Goal: Task Accomplishment & Management: Manage account settings

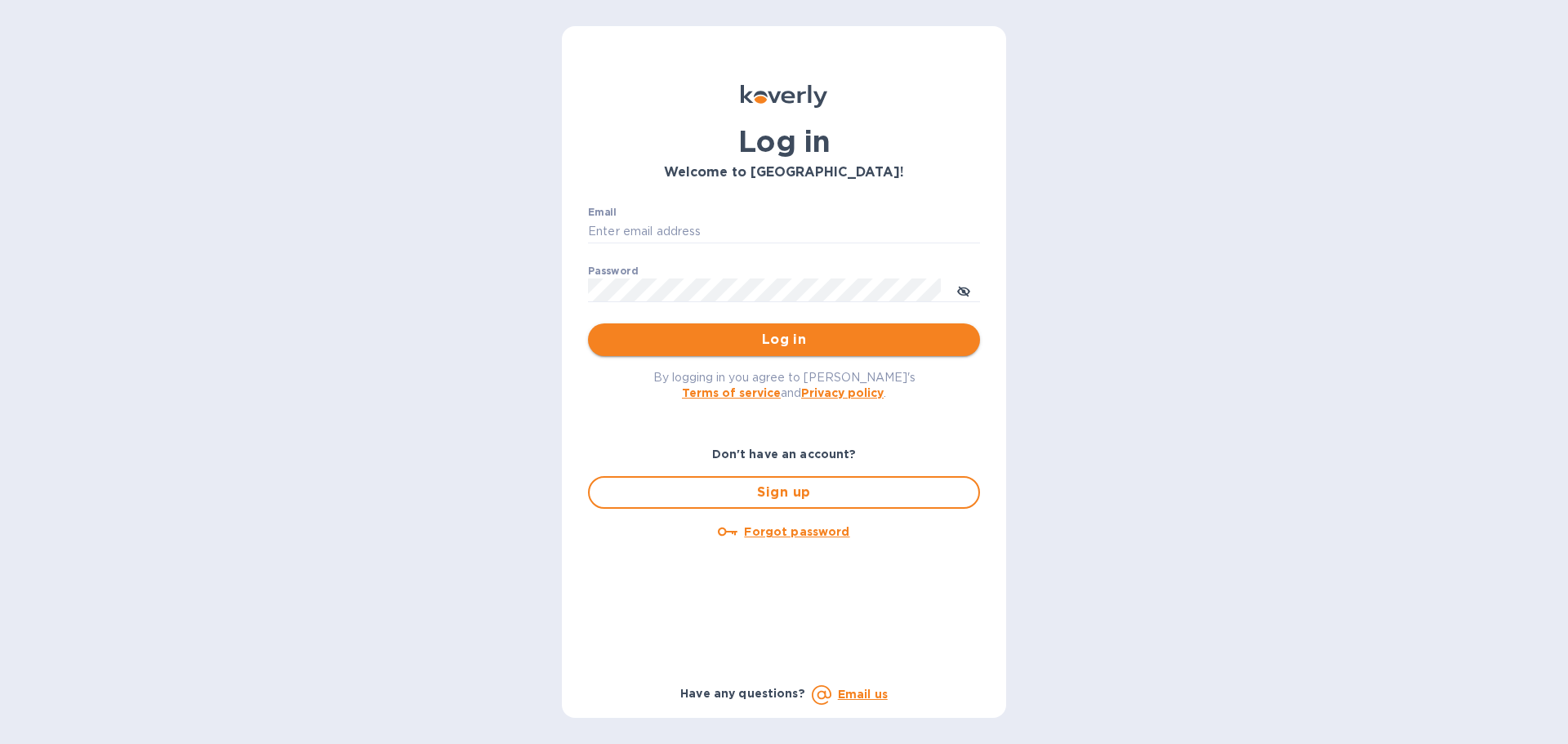
type input "[EMAIL_ADDRESS][DOMAIN_NAME]"
click at [785, 334] on span "Log in" at bounding box center [784, 340] width 366 height 20
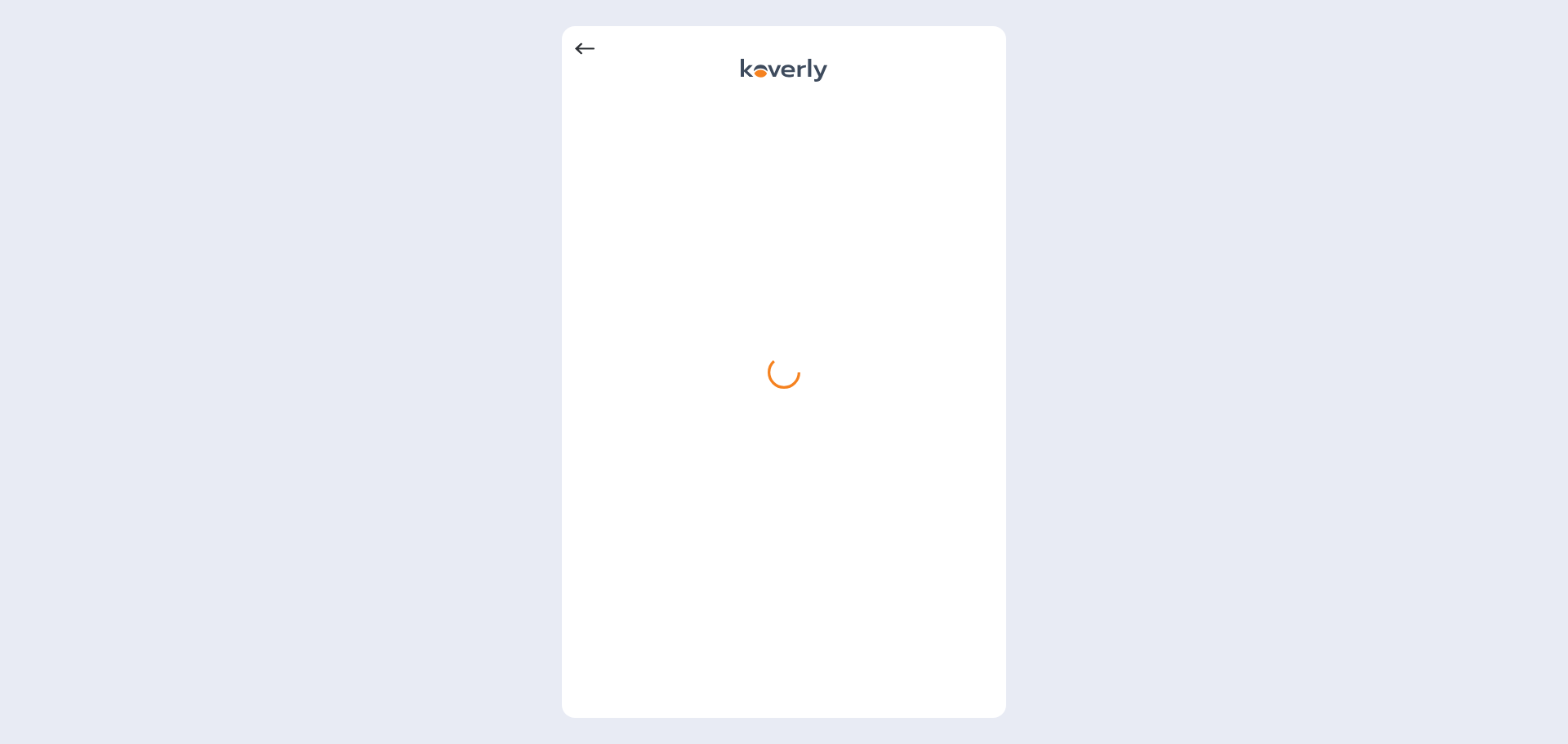
click at [582, 46] on icon at bounding box center [585, 49] width 20 height 20
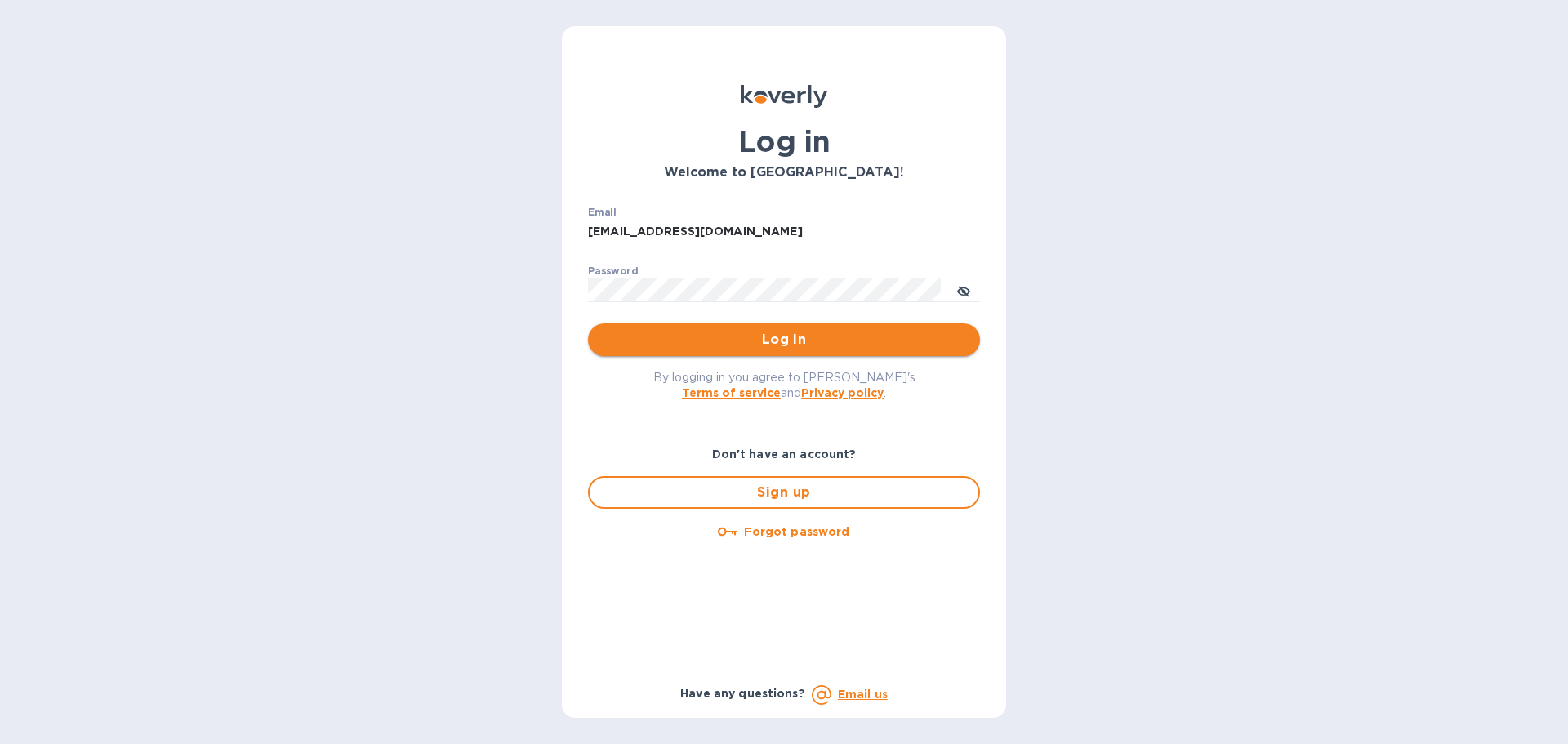
click at [775, 342] on span "Log in" at bounding box center [784, 340] width 366 height 20
